Goal: Find specific page/section: Find specific page/section

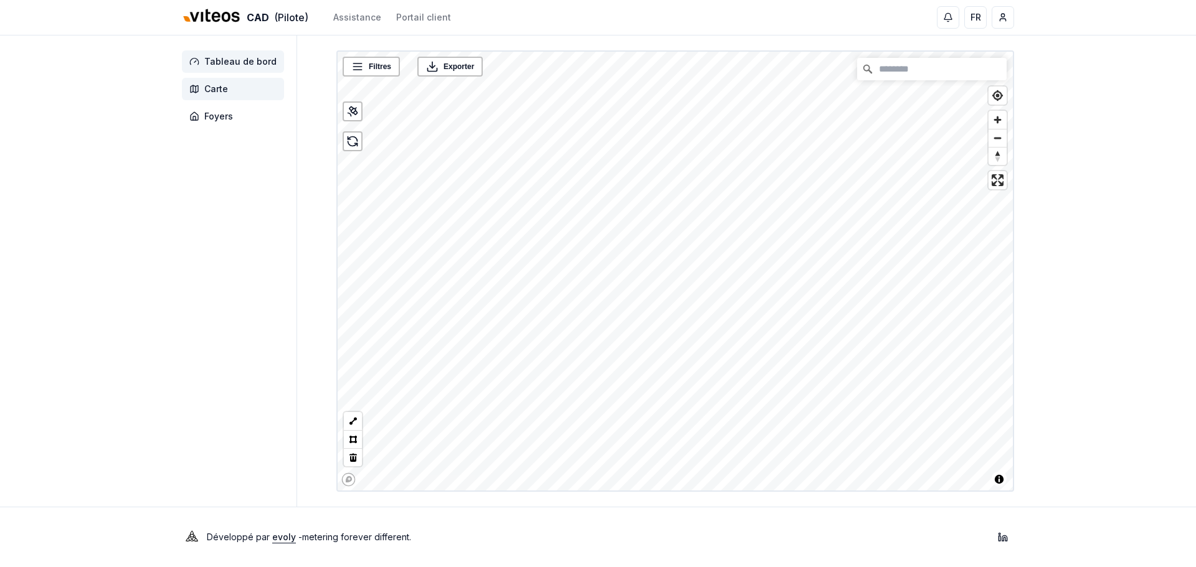
click at [225, 64] on span "Tableau de bord" at bounding box center [240, 61] width 72 height 12
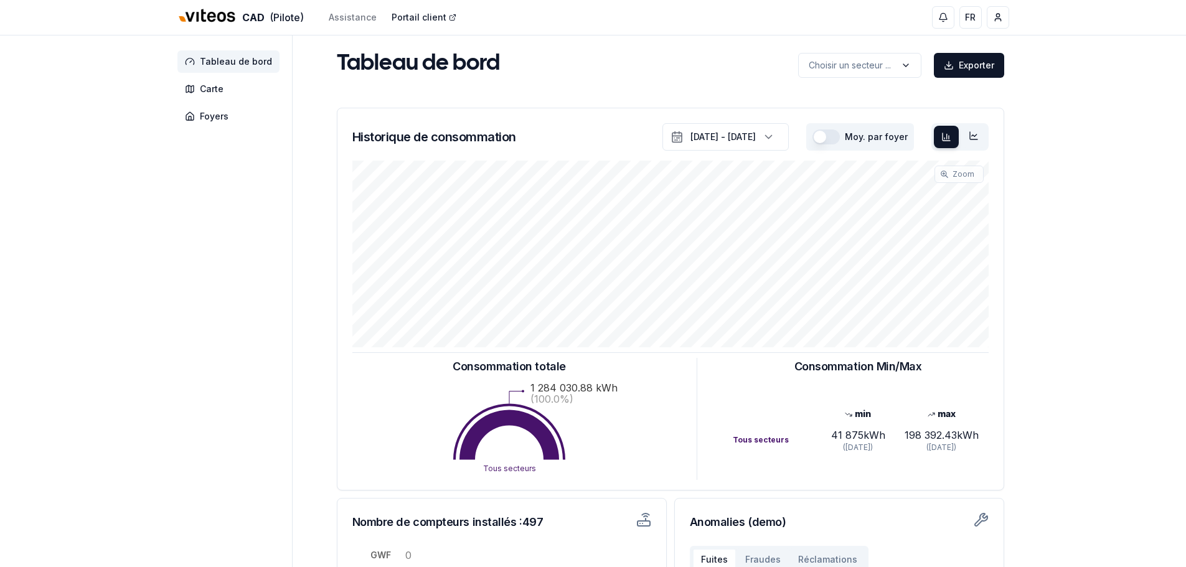
click at [405, 21] on link "Portail client" at bounding box center [424, 17] width 65 height 12
click at [210, 117] on span "Foyers" at bounding box center [214, 116] width 29 height 12
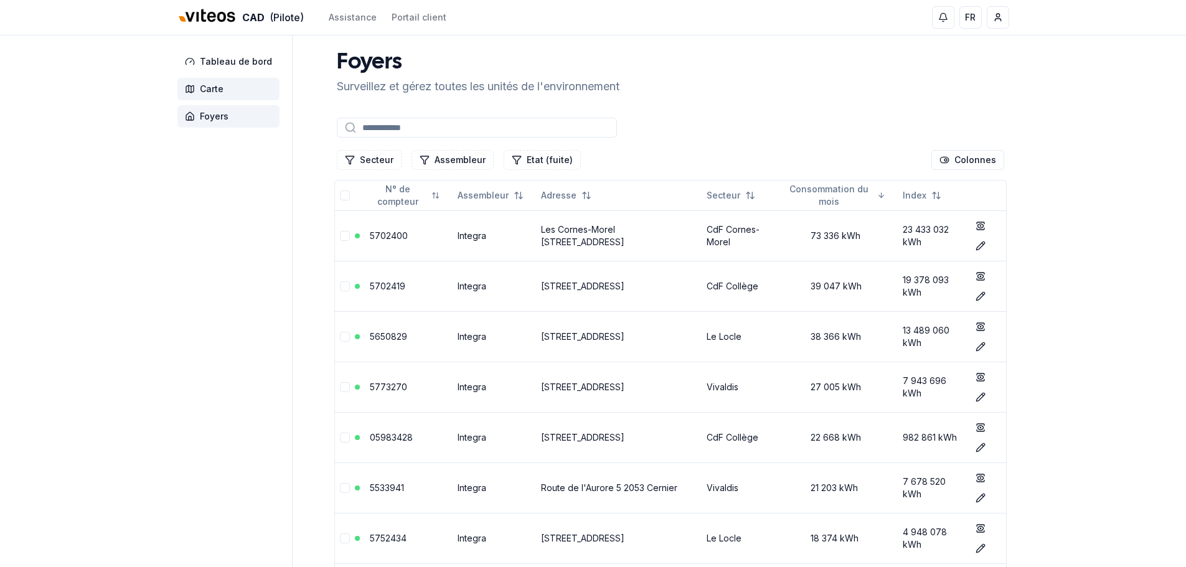
click at [218, 89] on span "Carte" at bounding box center [212, 89] width 24 height 12
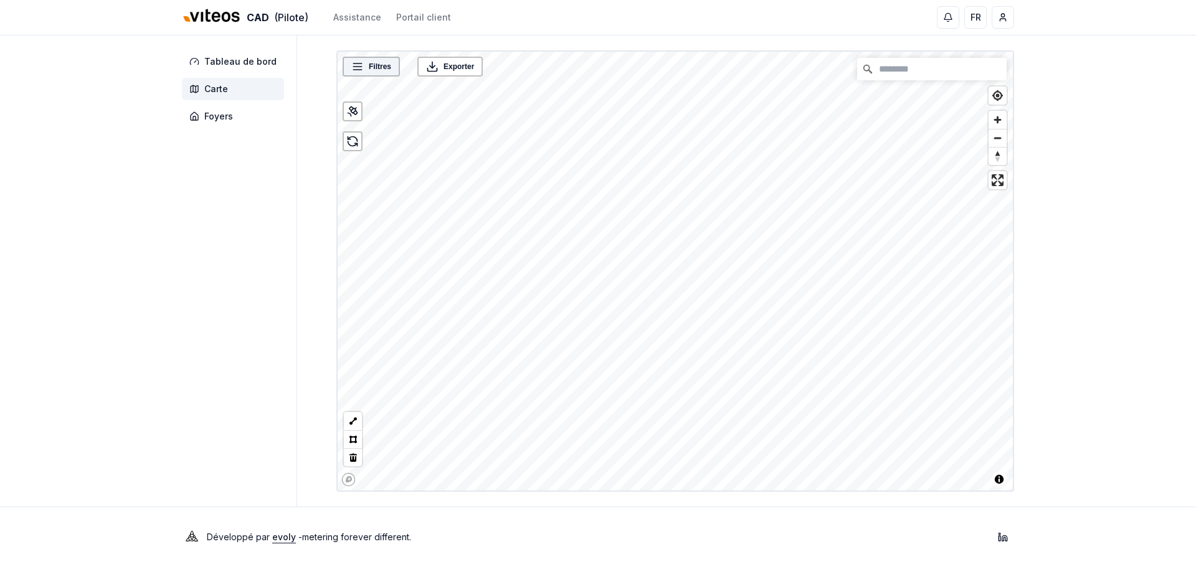
click at [380, 75] on div "Filtres" at bounding box center [370, 67] width 57 height 20
click at [360, 65] on icon at bounding box center [357, 66] width 12 height 12
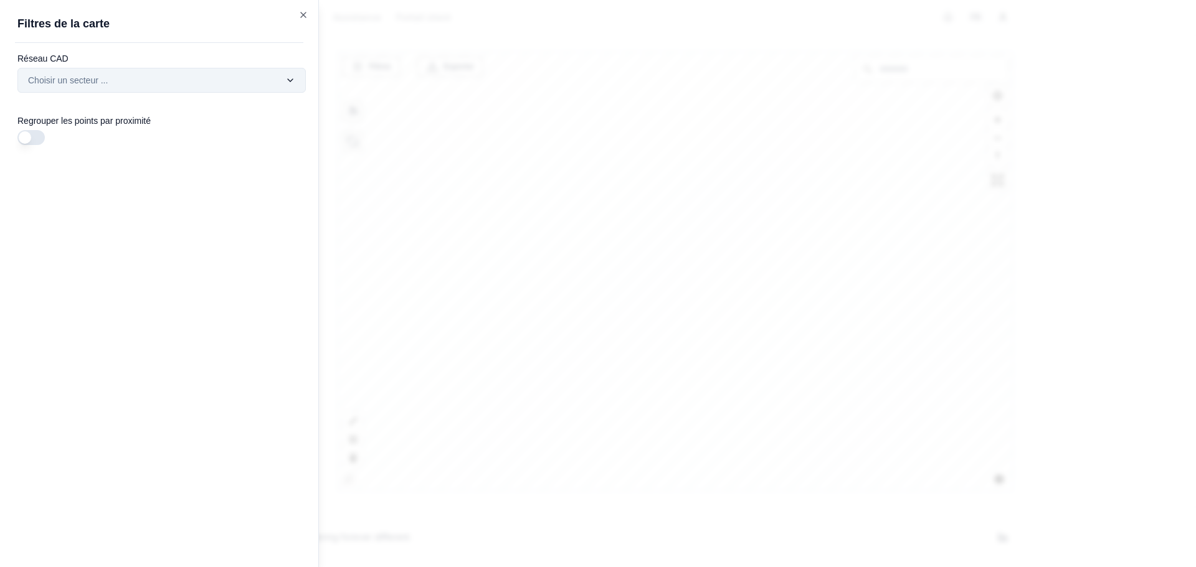
click at [336, 74] on div "Filtres © Mapbox © OpenStreetMap Improve this map Exporter Filtres de la carte …" at bounding box center [674, 270] width 677 height 441
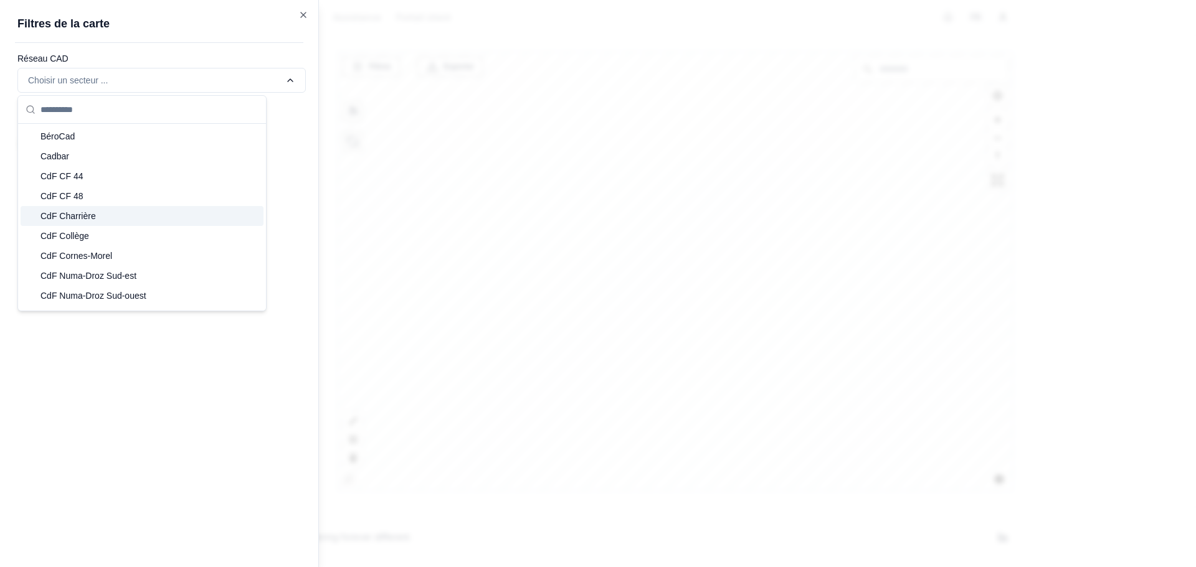
click at [336, 83] on div "Filtres © Mapbox © OpenStreetMap Improve this map Exporter Filtres de la carte …" at bounding box center [674, 270] width 677 height 441
click at [107, 232] on div "CdF Collège" at bounding box center [142, 236] width 243 height 20
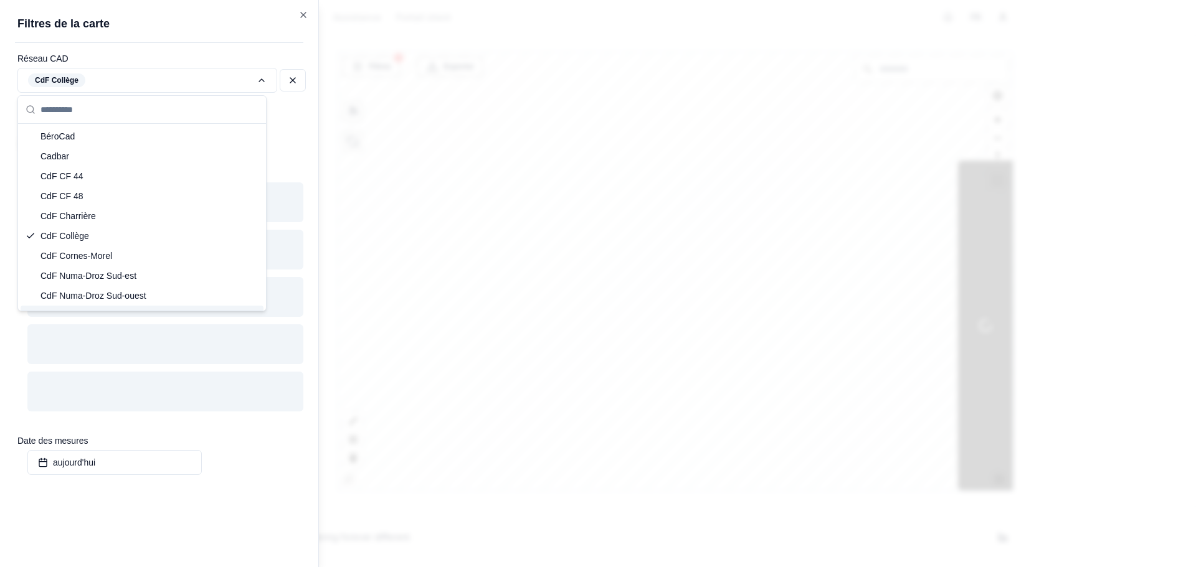
click at [336, 122] on div "Filtres © Mapbox © OpenStreetMap Improve this map Exporter Filtres de la carte …" at bounding box center [674, 270] width 677 height 441
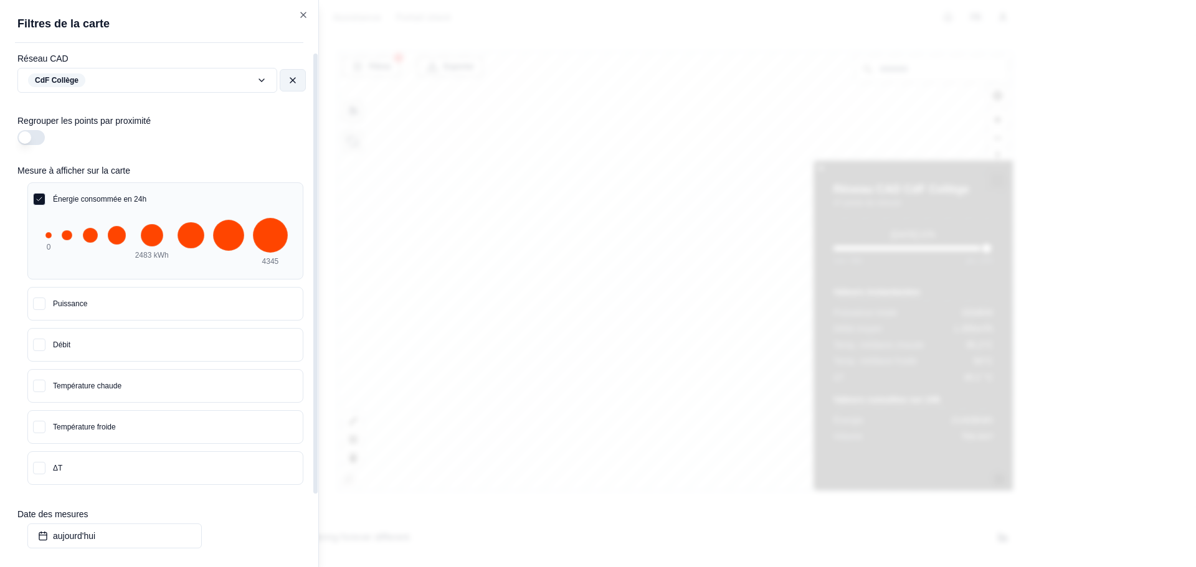
click at [287, 77] on button at bounding box center [293, 80] width 26 height 22
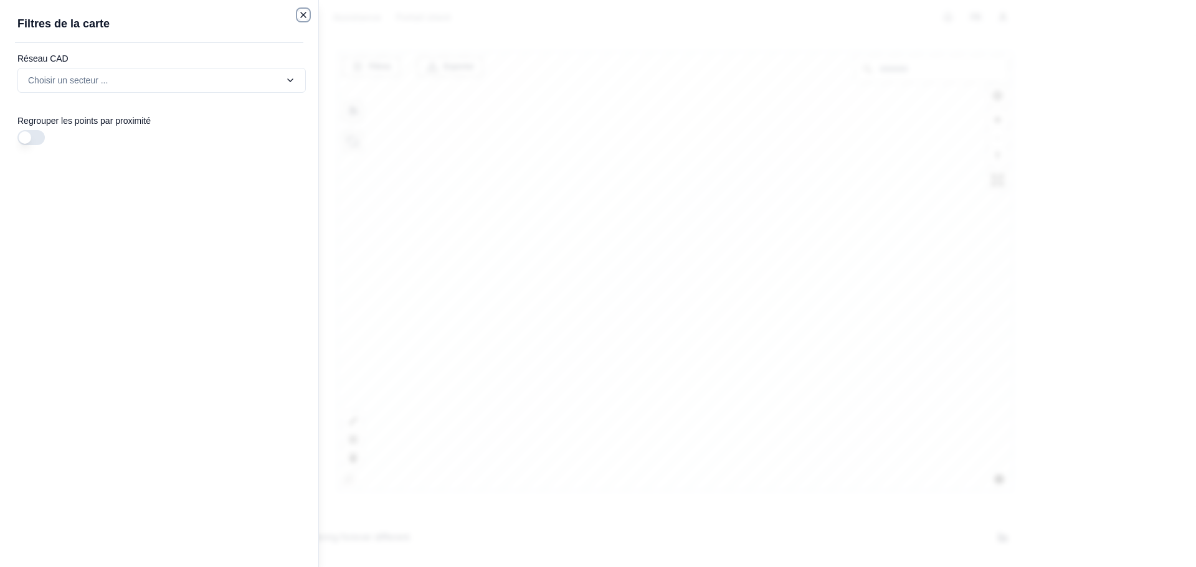
click at [302, 17] on icon "button" at bounding box center [303, 15] width 10 height 10
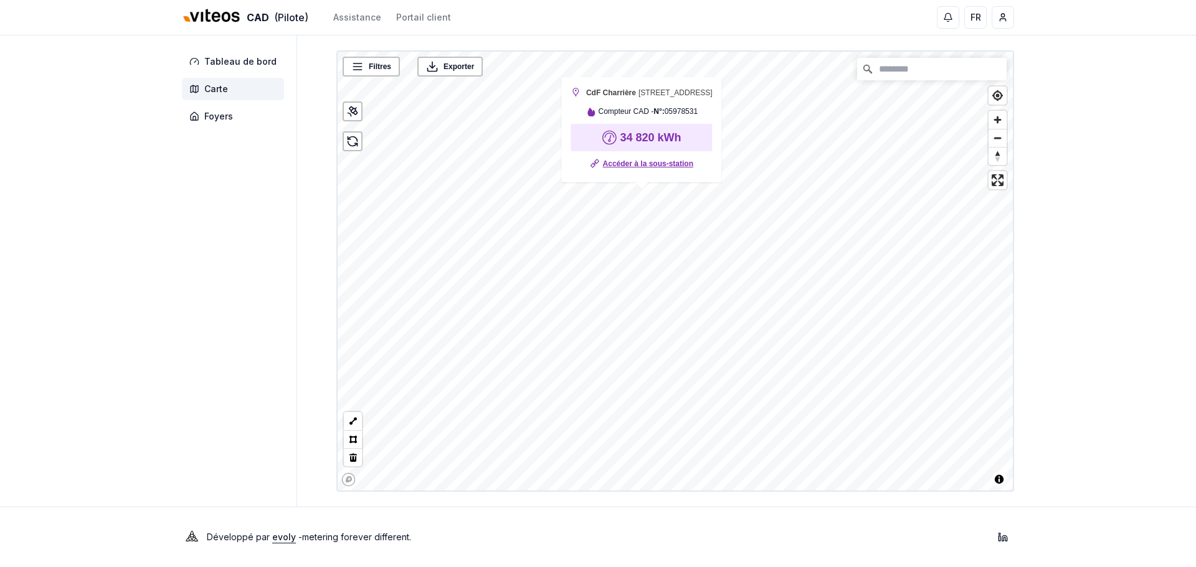
click at [651, 166] on link "Accéder à la sous-station" at bounding box center [648, 164] width 90 height 12
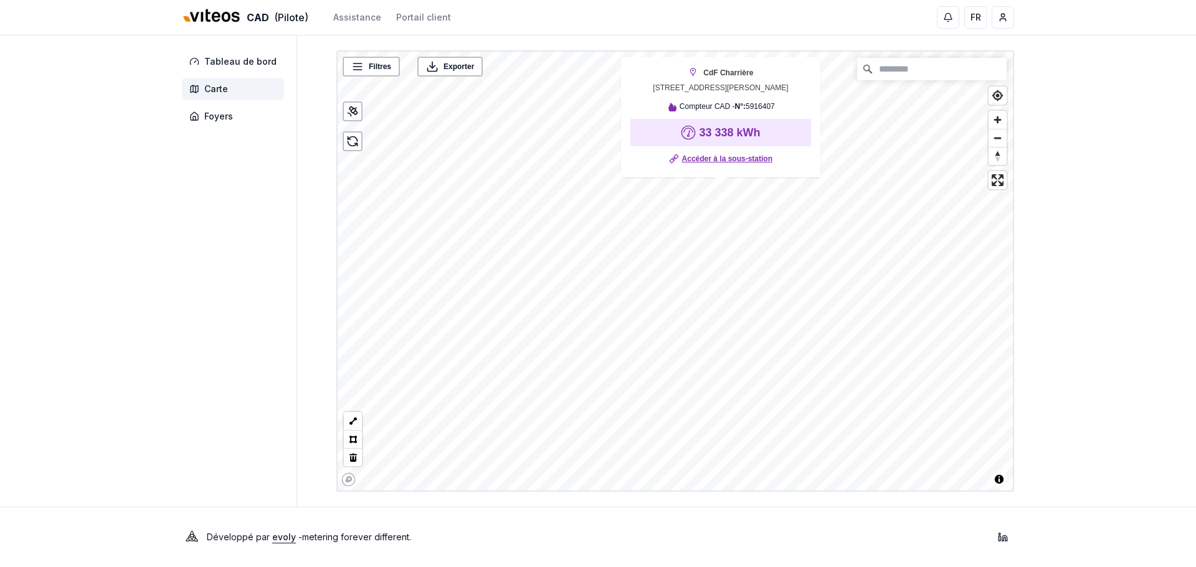
click at [718, 161] on link "Accéder à la sous-station" at bounding box center [727, 159] width 90 height 12
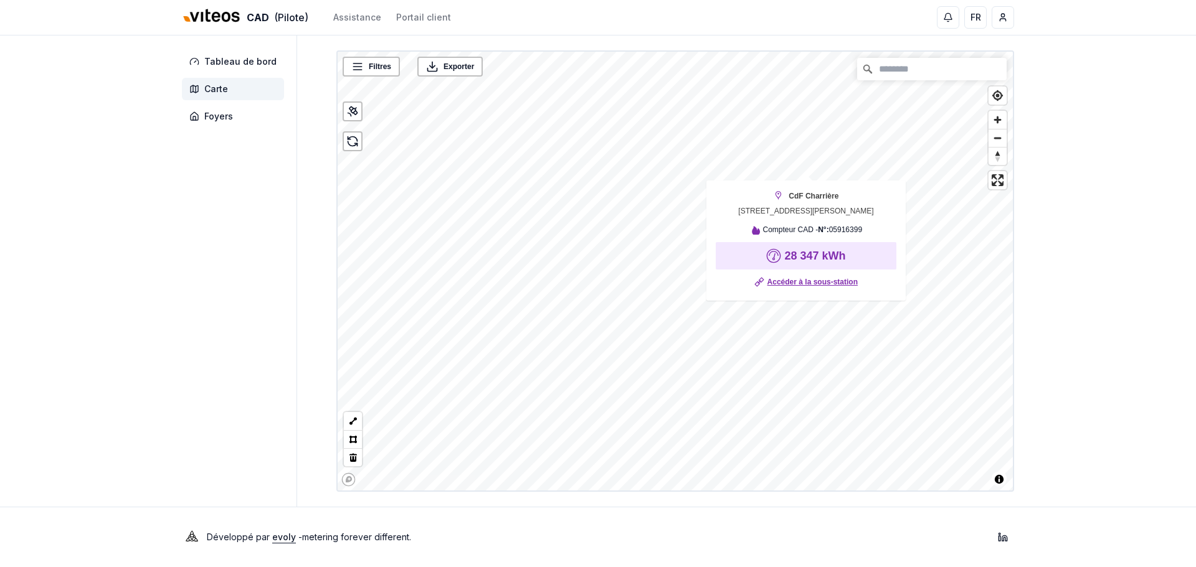
click at [793, 286] on link "Accéder à la sous-station" at bounding box center [812, 282] width 90 height 12
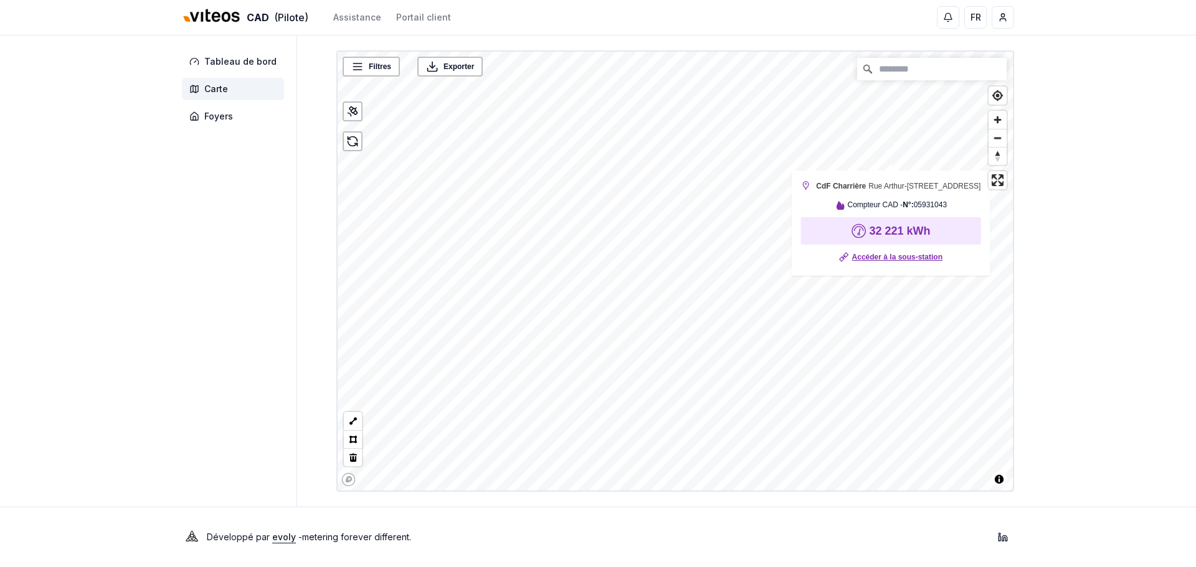
click at [896, 263] on link "Accéder à la sous-station" at bounding box center [897, 257] width 90 height 12
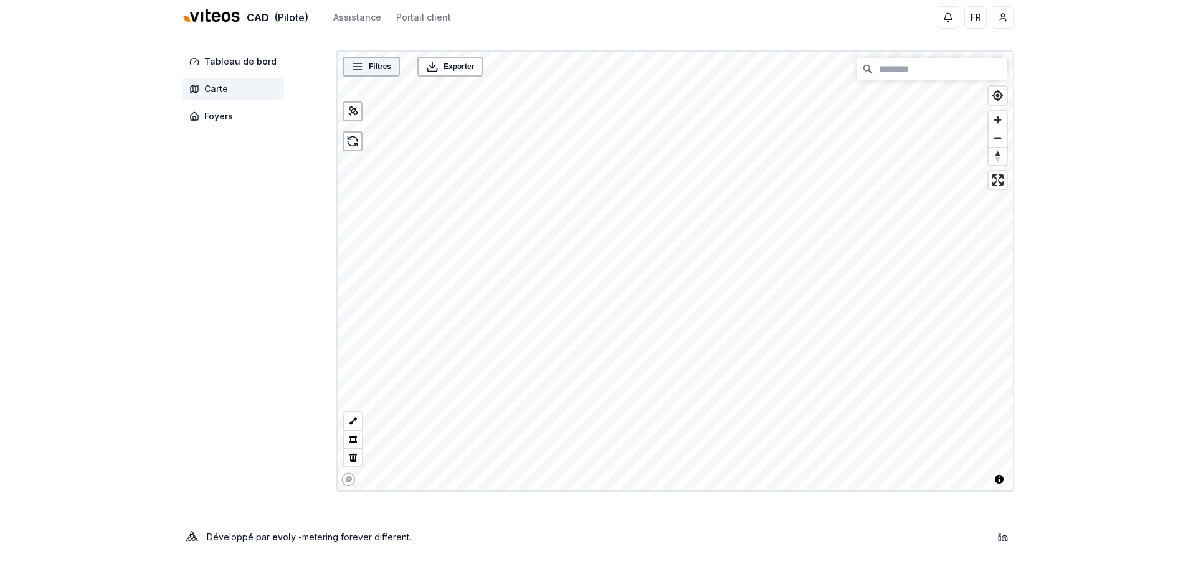
click at [364, 63] on div "Filtres" at bounding box center [371, 66] width 50 height 12
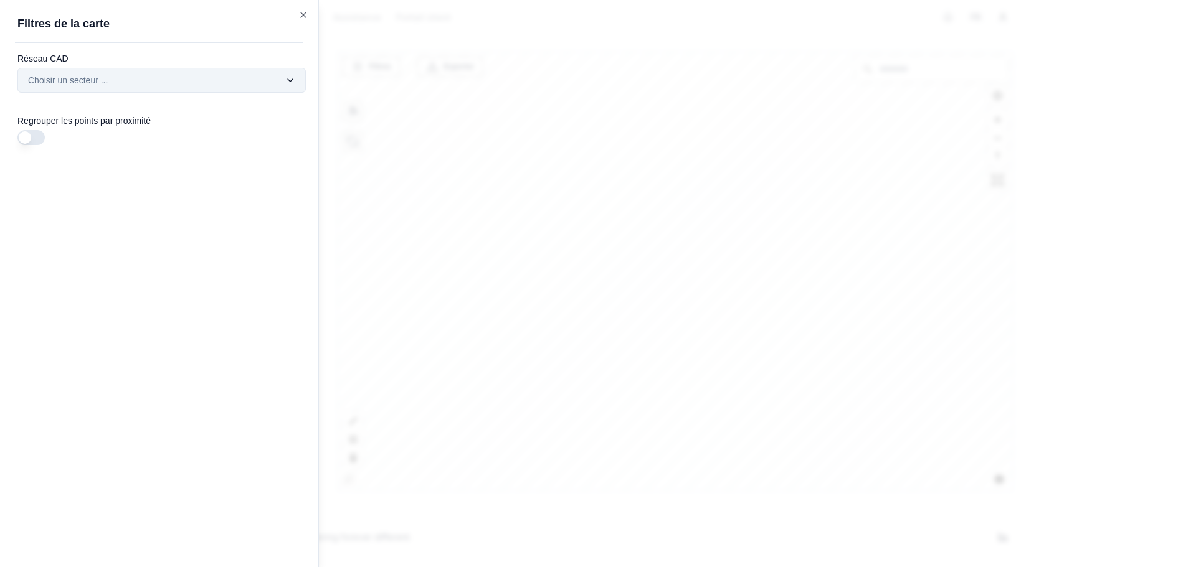
click at [336, 73] on div "Filtres © Mapbox © OpenStreetMap Improve this map Exporter Filtres de la carte …" at bounding box center [674, 270] width 677 height 441
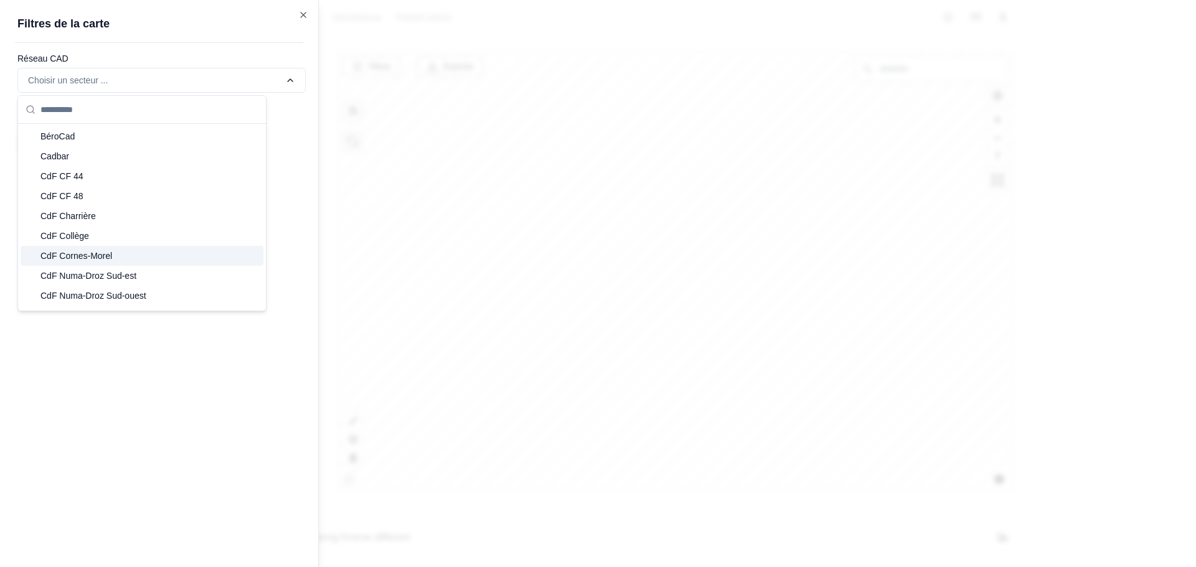
click at [112, 253] on span "CdF Cornes-Morel" at bounding box center [76, 256] width 72 height 12
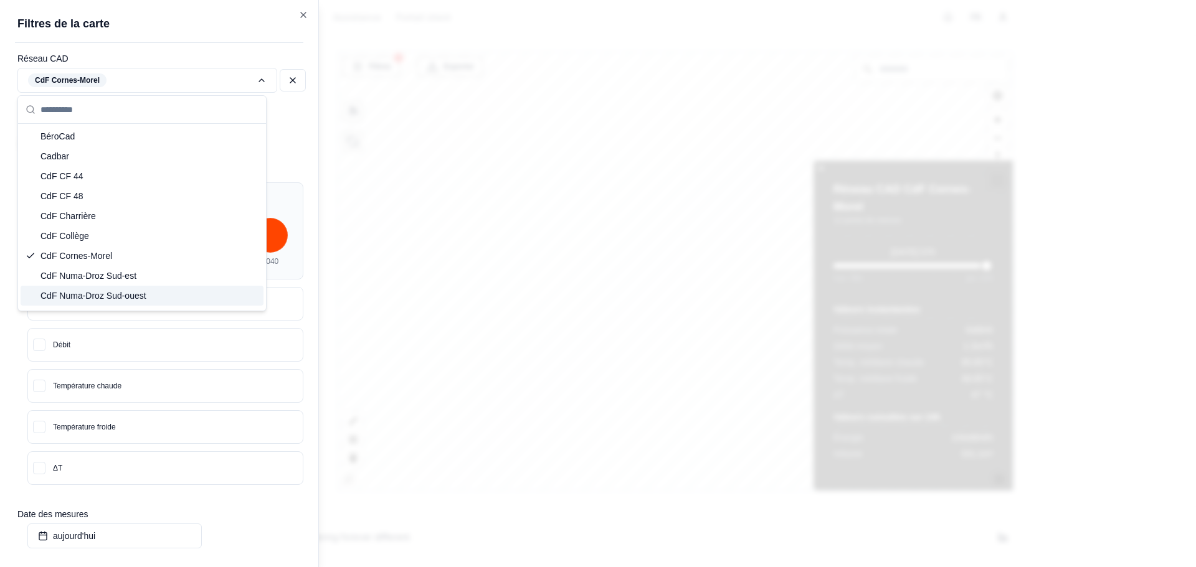
click at [336, 84] on div "Filtres © Mapbox © OpenStreetMap Improve this map Exporter Filtres de la carte …" at bounding box center [674, 270] width 677 height 441
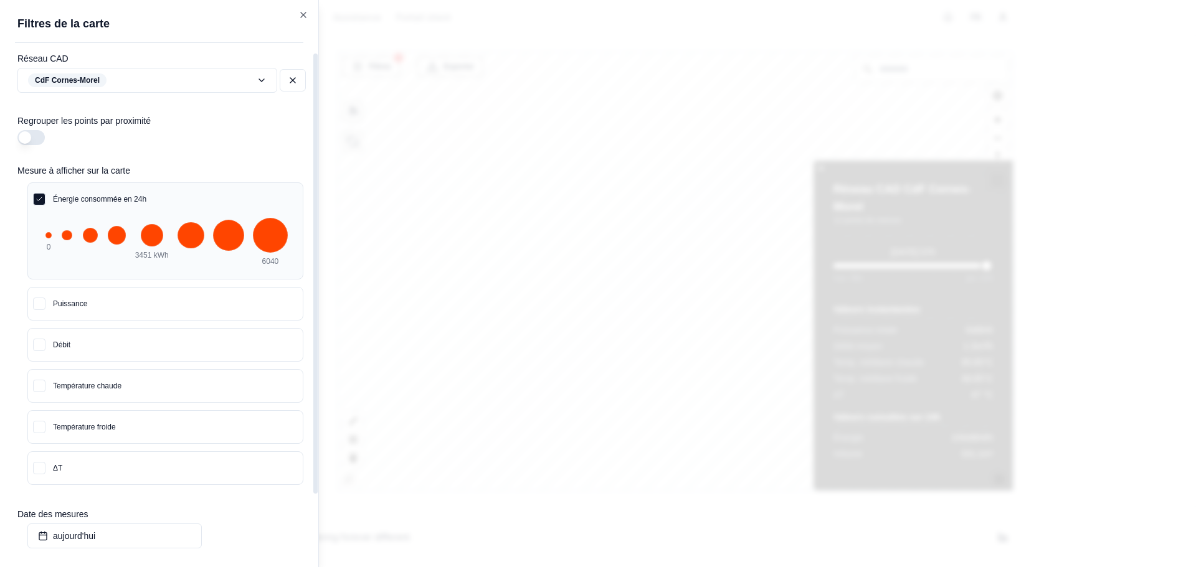
click at [260, 151] on div "Réseau CAD CdF Cornes-Morel Regrouper les points par proximité Mesure à affiche…" at bounding box center [166, 335] width 303 height 565
click at [764, 339] on div at bounding box center [598, 283] width 1196 height 567
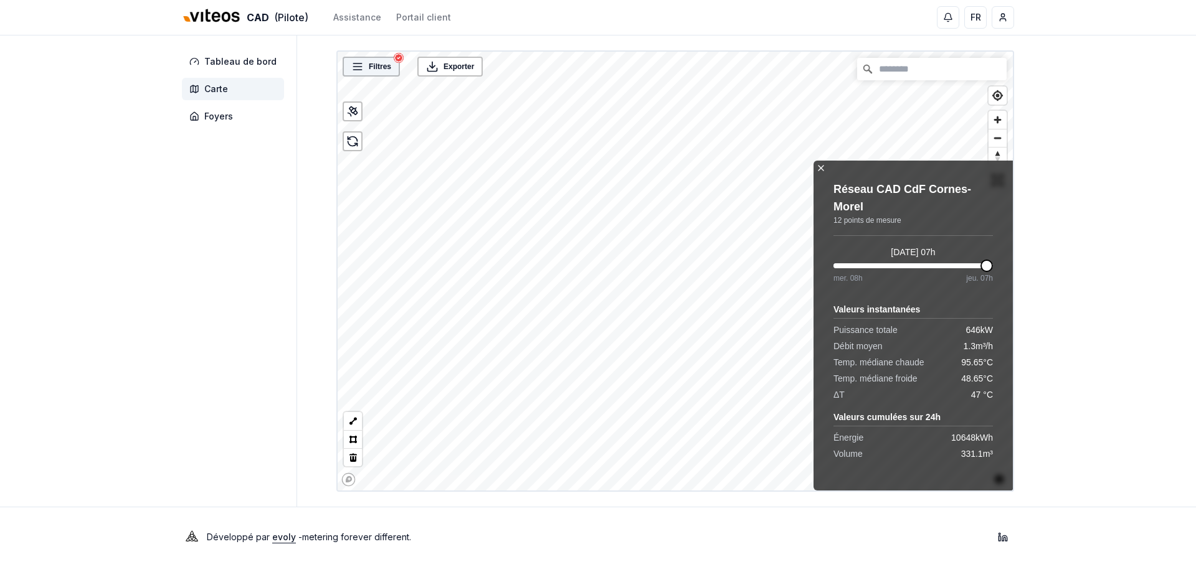
click at [369, 66] on span "Filtres" at bounding box center [380, 66] width 22 height 12
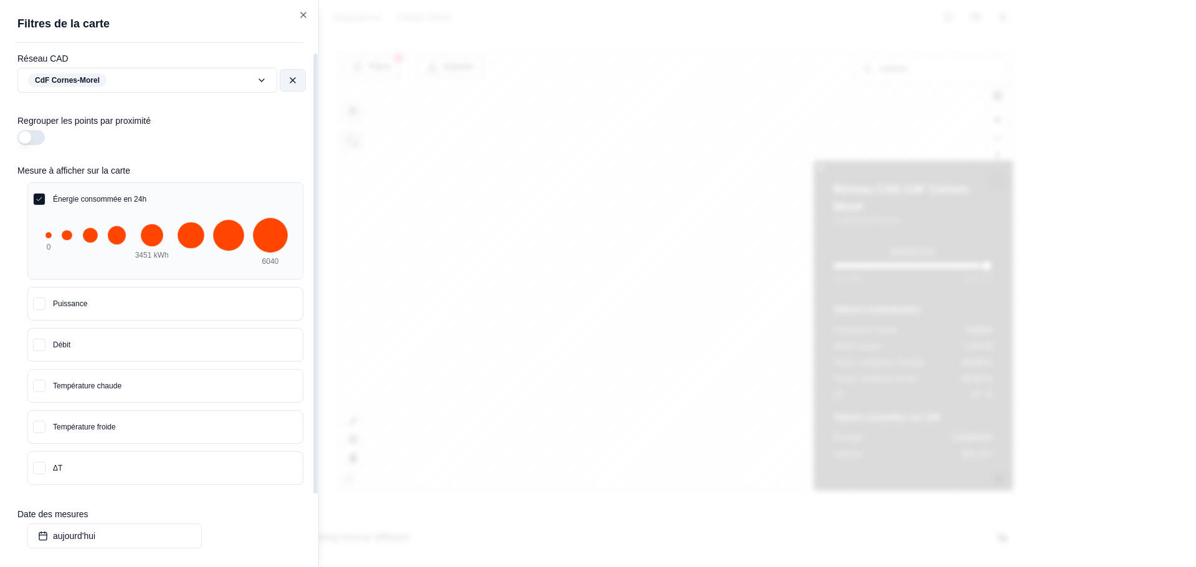
click at [294, 85] on button at bounding box center [293, 80] width 26 height 22
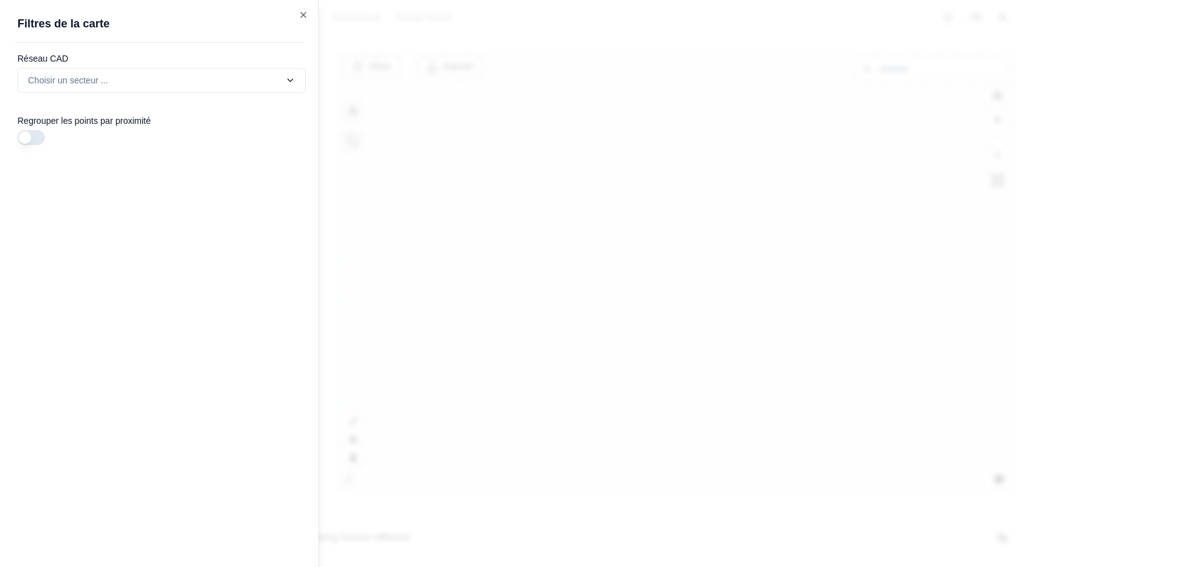
click at [675, 130] on div at bounding box center [598, 283] width 1196 height 567
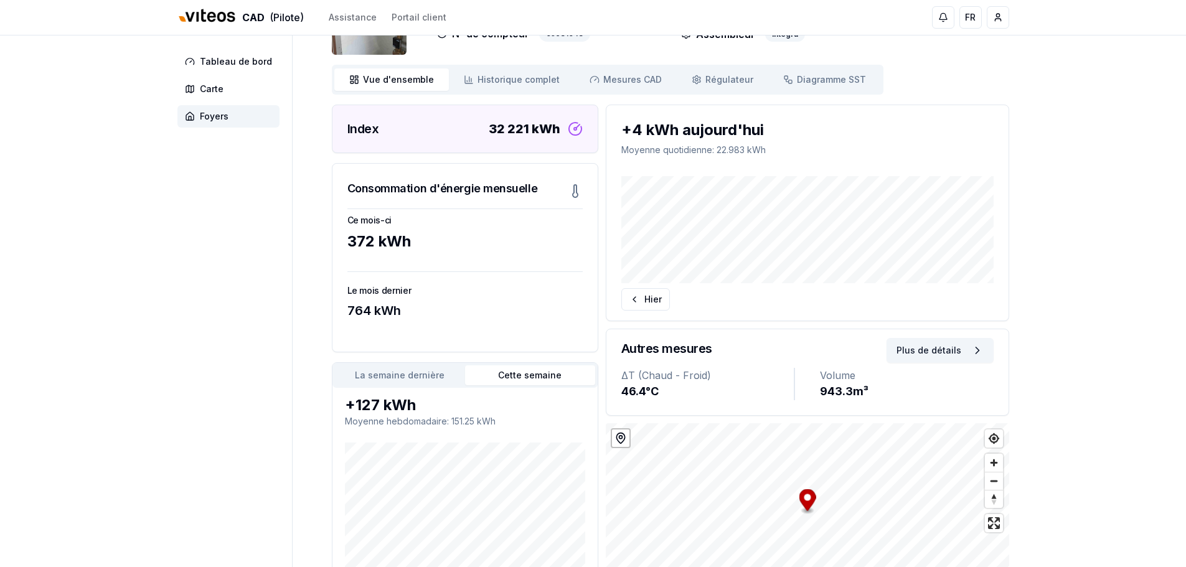
scroll to position [125, 0]
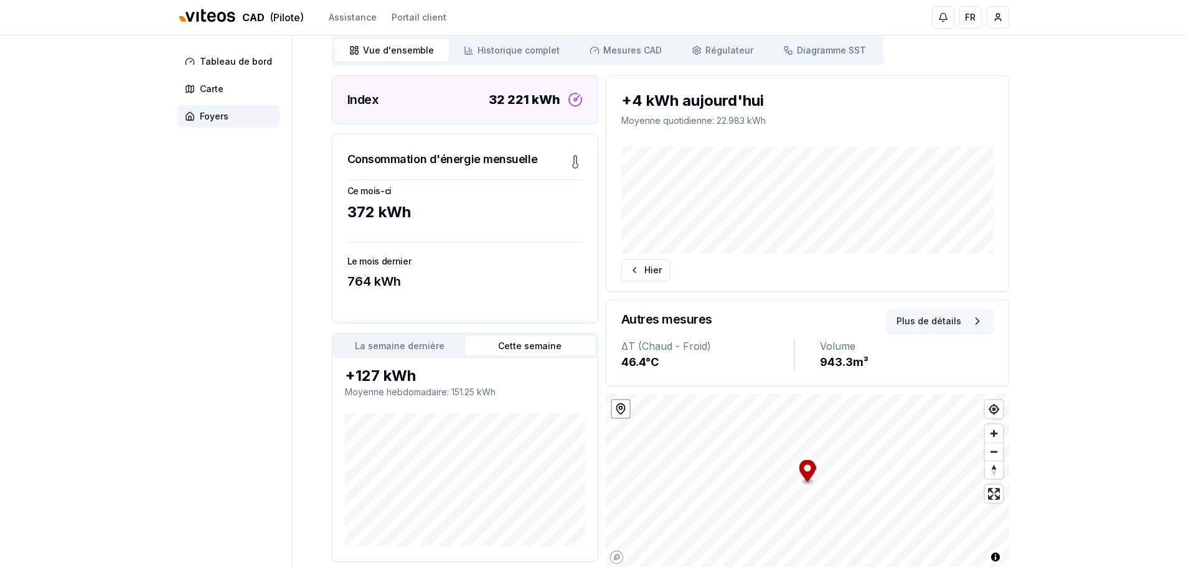
click at [939, 316] on button "Plus de détails" at bounding box center [940, 321] width 107 height 25
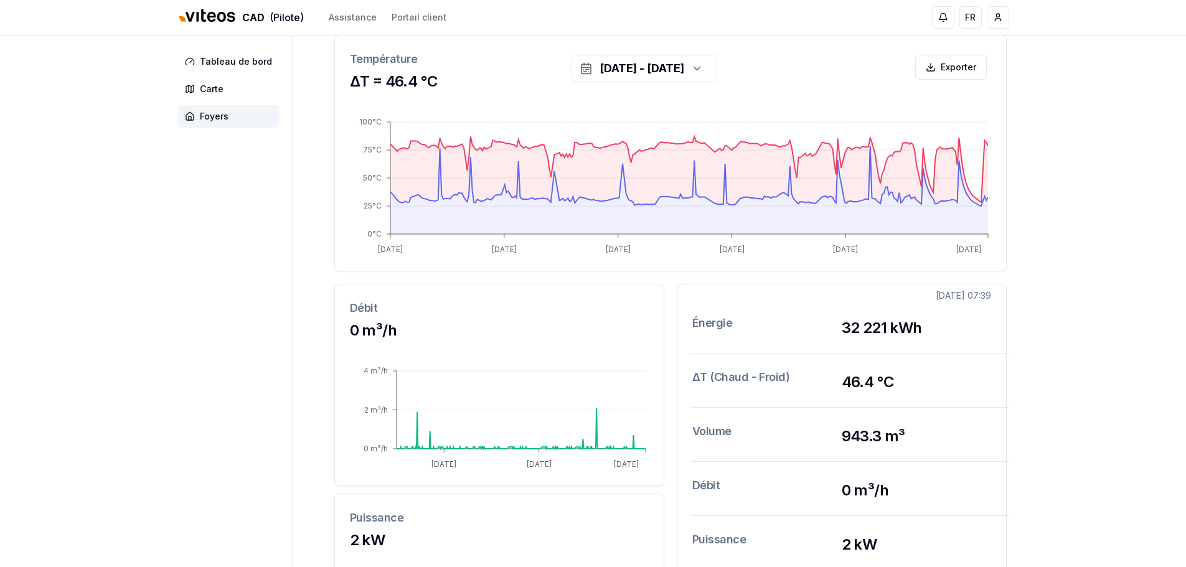
scroll to position [120, 0]
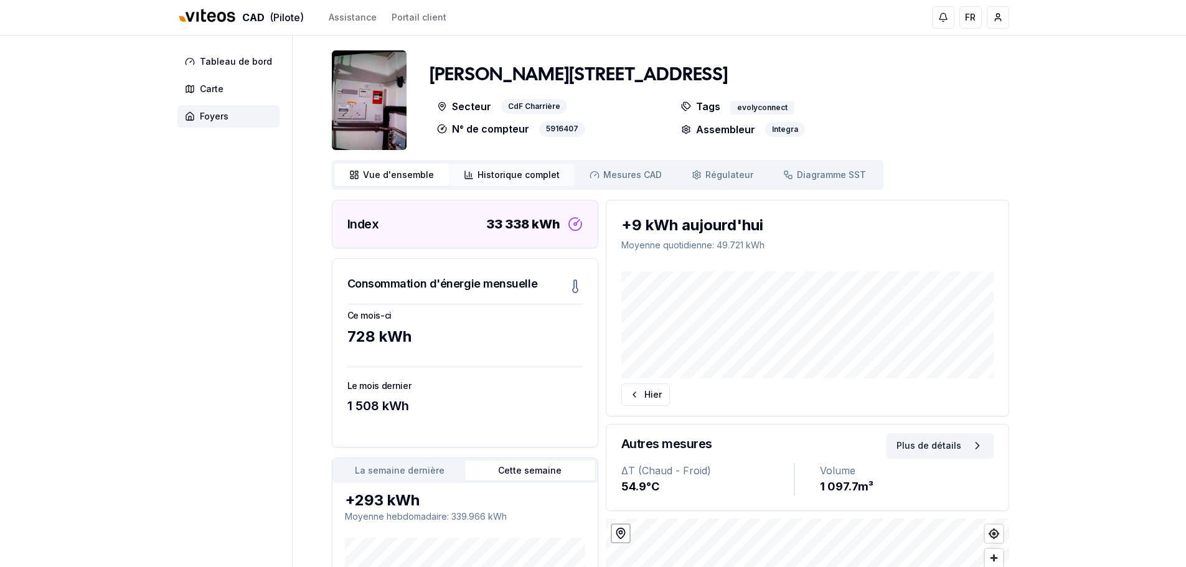
click at [544, 179] on span "Historique complet" at bounding box center [519, 175] width 82 height 12
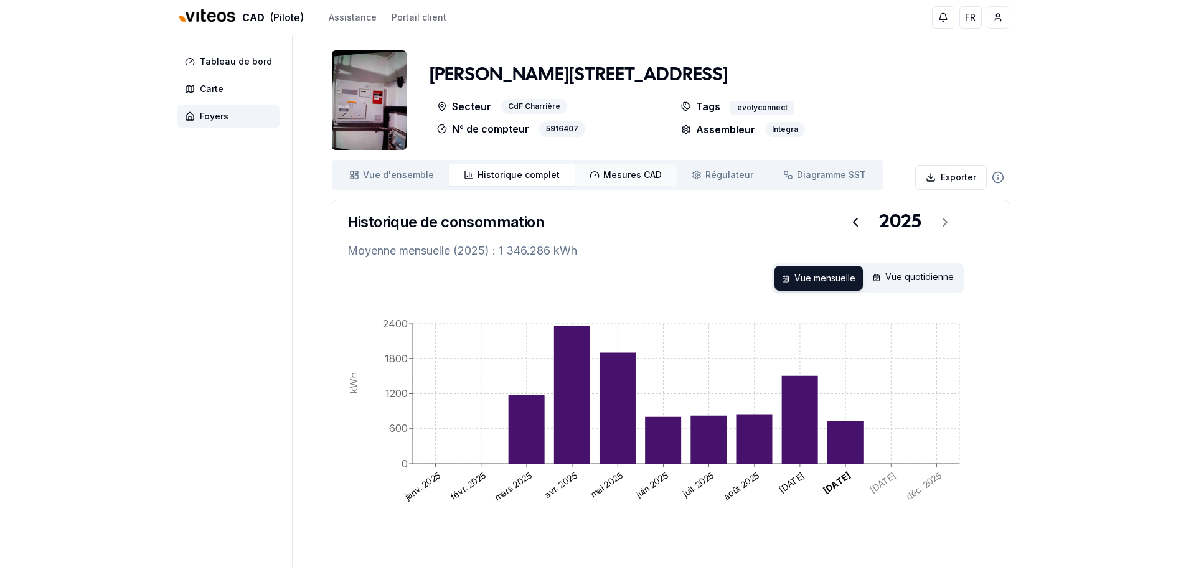
click at [625, 183] on link "Mesures CAD Mes. CAD" at bounding box center [626, 175] width 102 height 22
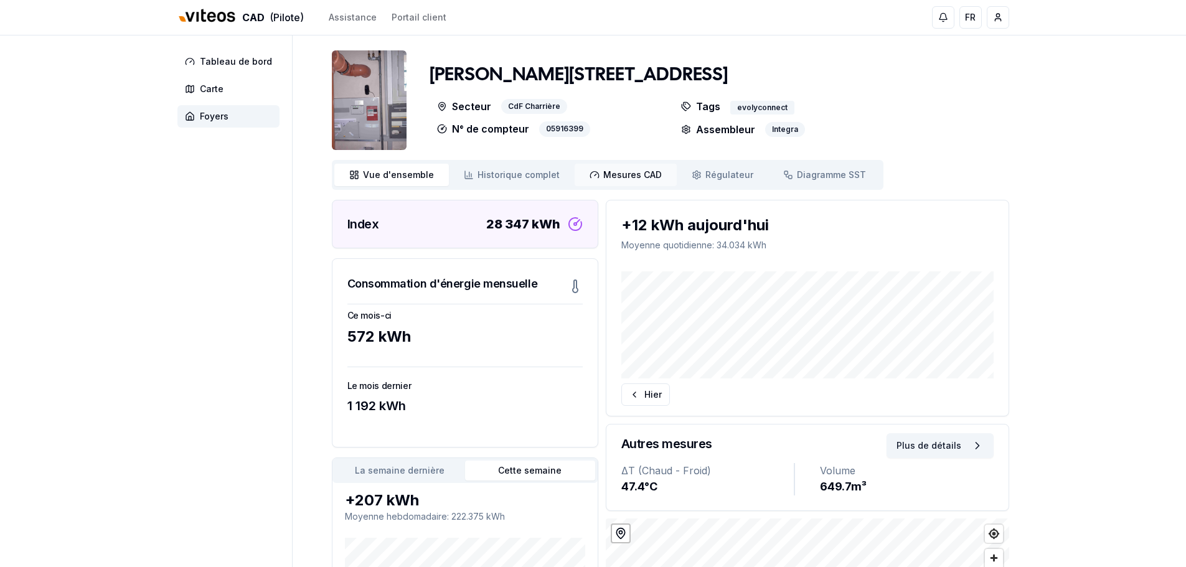
click at [615, 173] on span "Mesures CAD" at bounding box center [632, 175] width 59 height 12
